Goal: Task Accomplishment & Management: Use online tool/utility

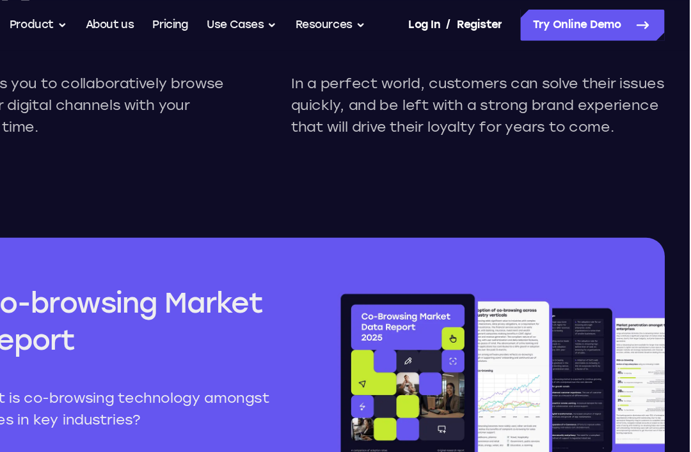
scroll to position [1440, 0]
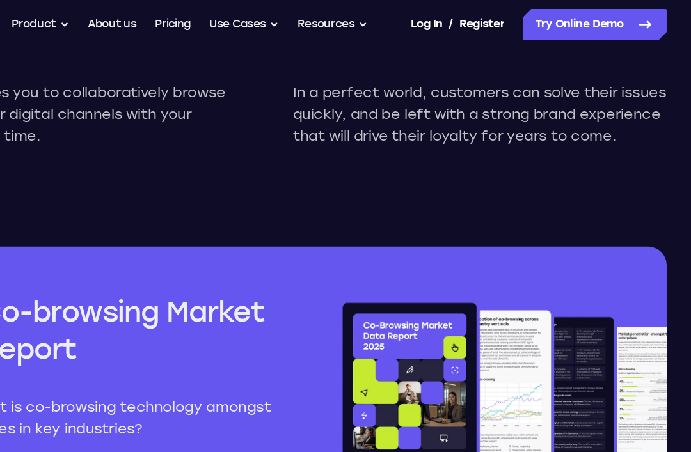
click at [552, 29] on link "Try Online Demo" at bounding box center [611, 21] width 118 height 26
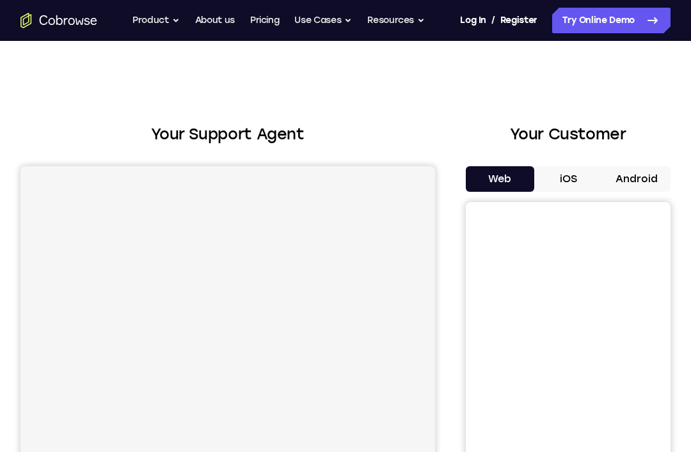
click at [640, 172] on button "Android" at bounding box center [636, 179] width 68 height 26
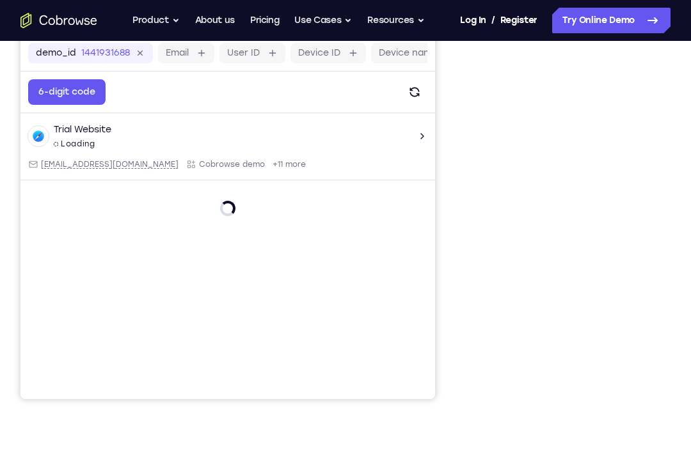
scroll to position [207, 0]
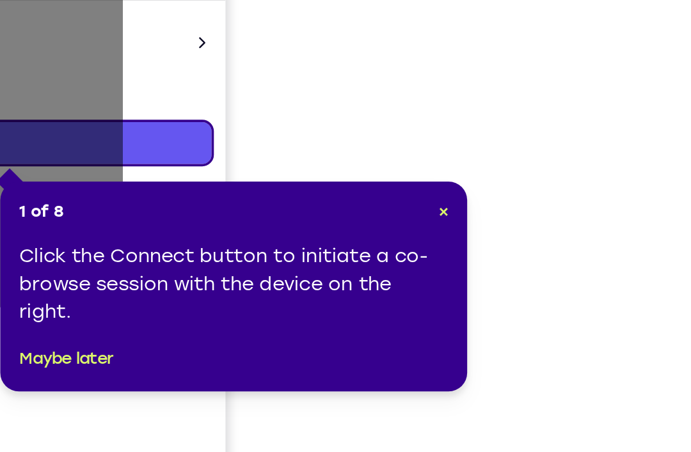
click at [551, 212] on span "×" at bounding box center [554, 217] width 6 height 11
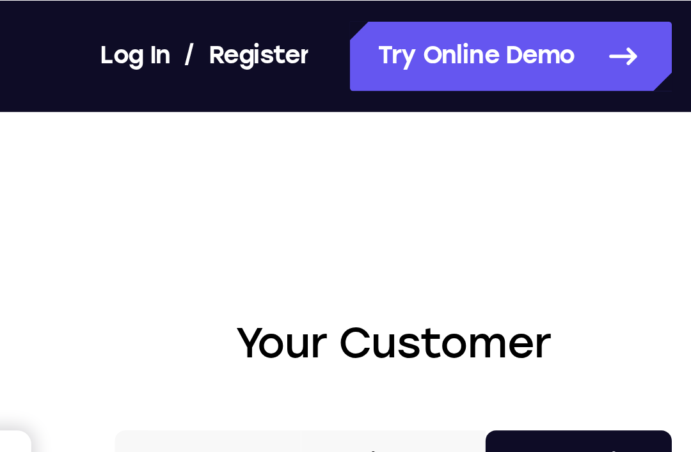
scroll to position [0, 0]
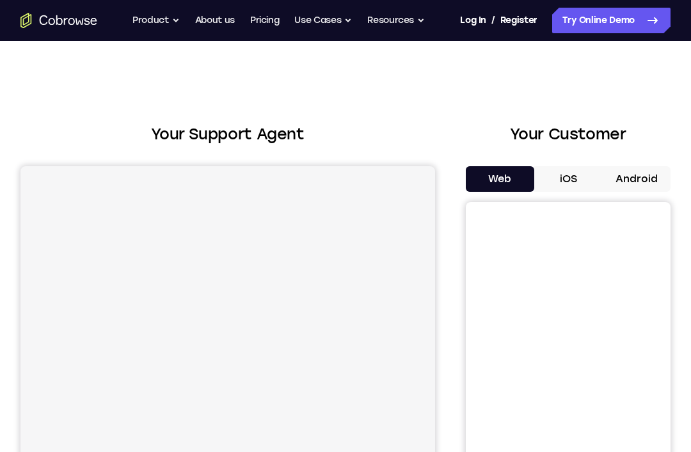
click at [641, 152] on div "Your Customer Web iOS Android" at bounding box center [568, 359] width 205 height 473
click at [648, 182] on button "Android" at bounding box center [636, 179] width 68 height 26
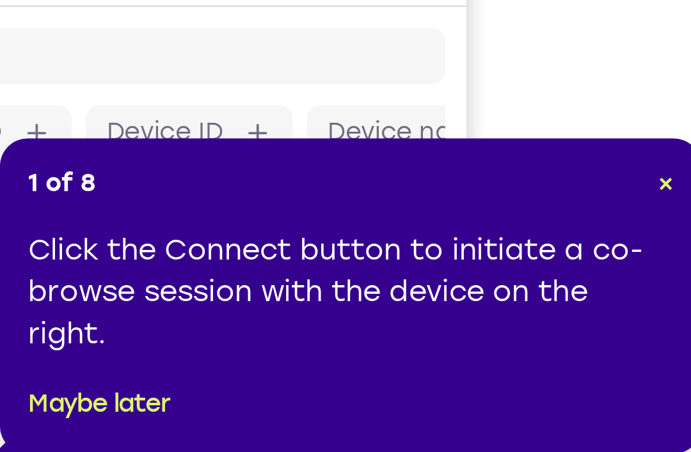
click at [265, 251] on div "1 of 8 × Click the Connect button to initiate a co-browse session with the devi…" at bounding box center [393, 308] width 256 height 115
click at [505, 262] on span "×" at bounding box center [508, 267] width 6 height 11
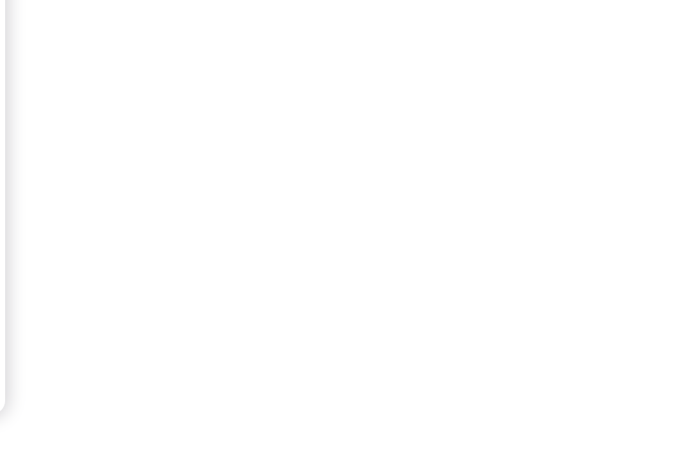
scroll to position [171, 0]
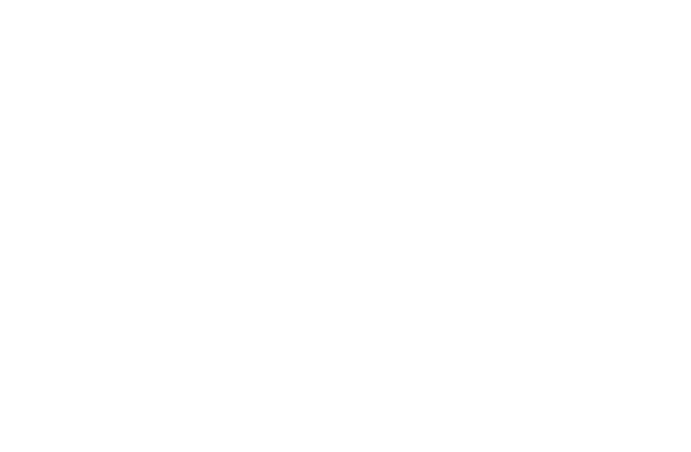
click at [466, 88] on div at bounding box center [568, 227] width 205 height 393
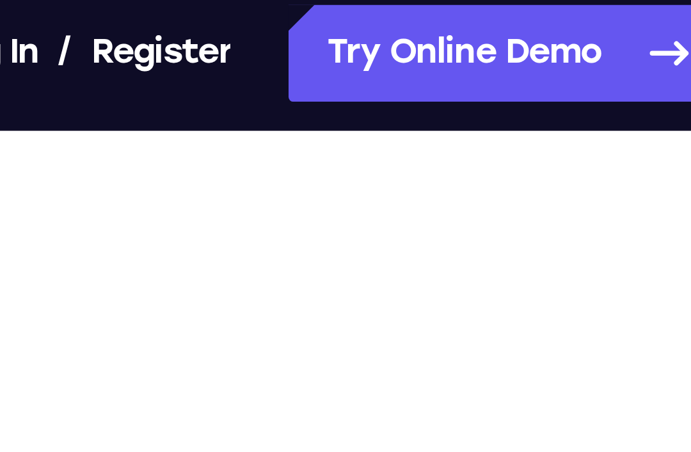
scroll to position [169, 0]
